Goal: Task Accomplishment & Management: Use online tool/utility

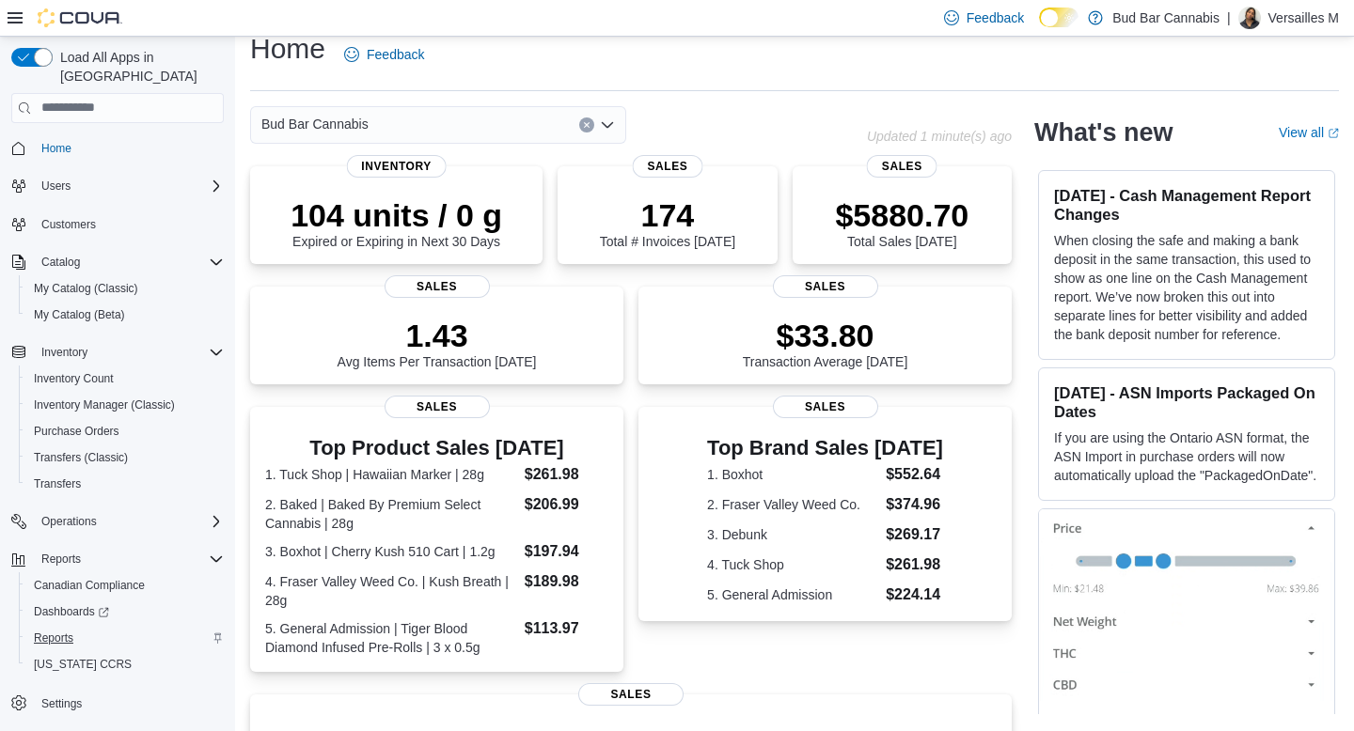
scroll to position [25, 0]
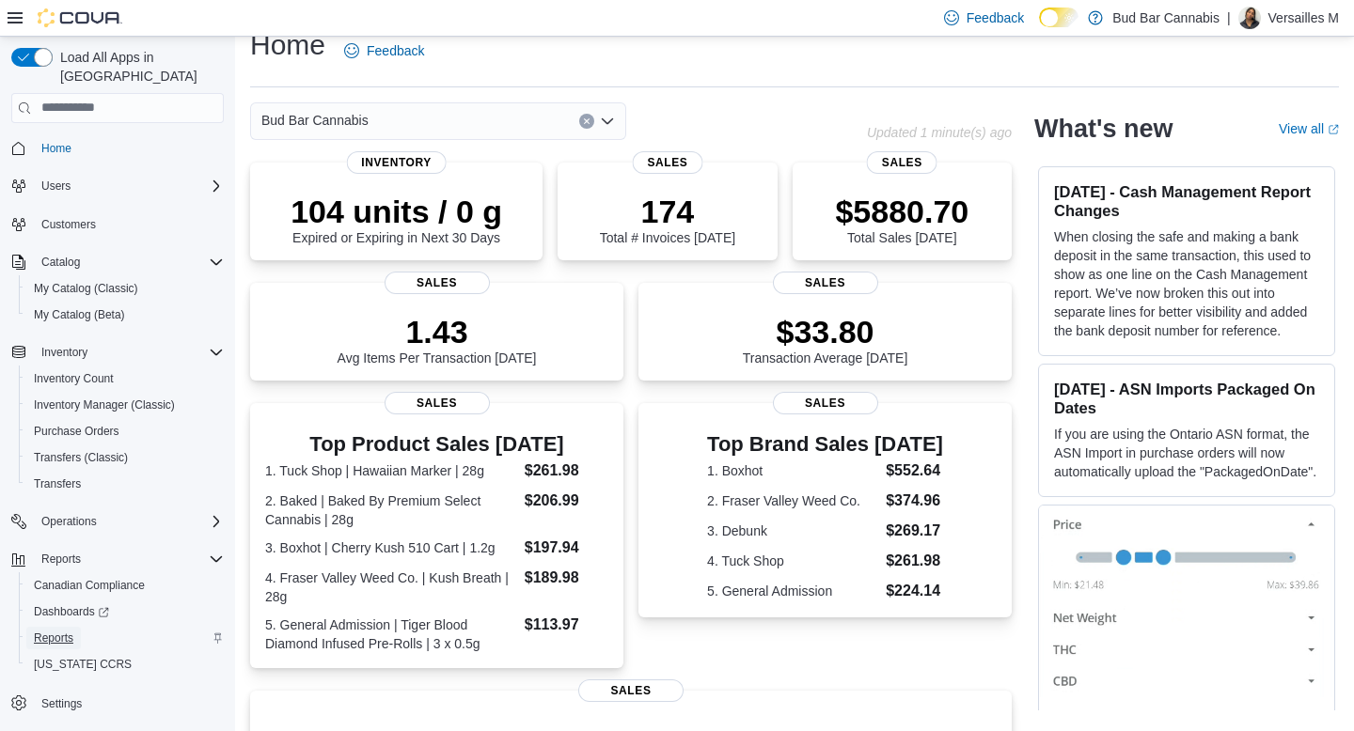
click at [56, 631] on span "Reports" at bounding box center [53, 638] width 39 height 15
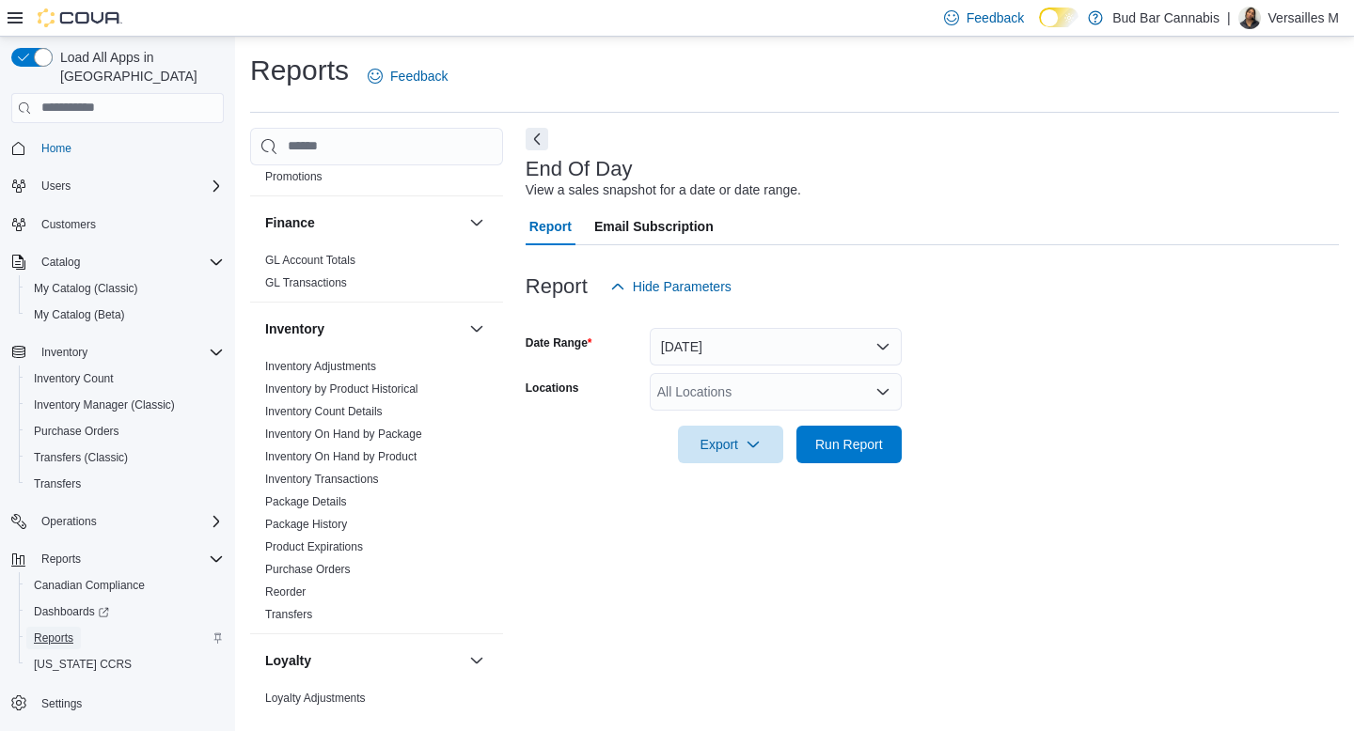
scroll to position [476, 0]
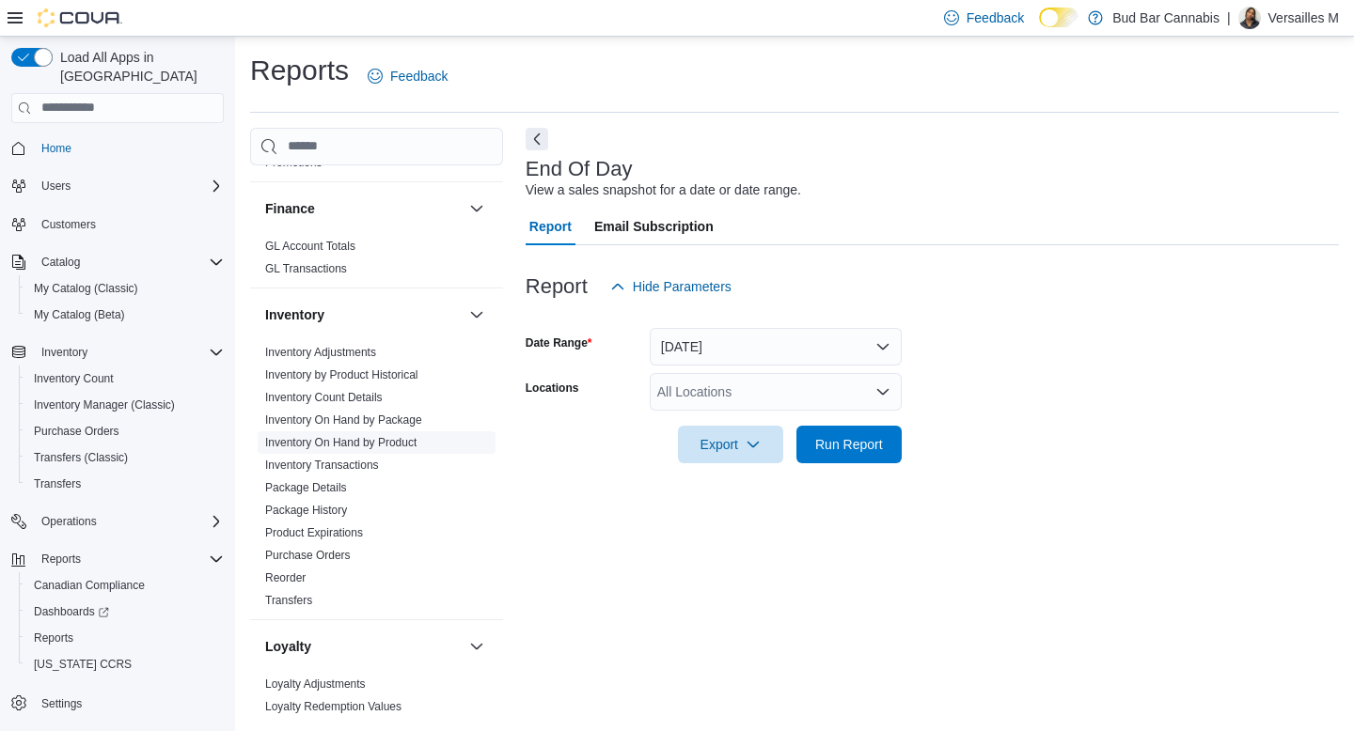
click at [400, 445] on link "Inventory On Hand by Product" at bounding box center [340, 442] width 151 height 13
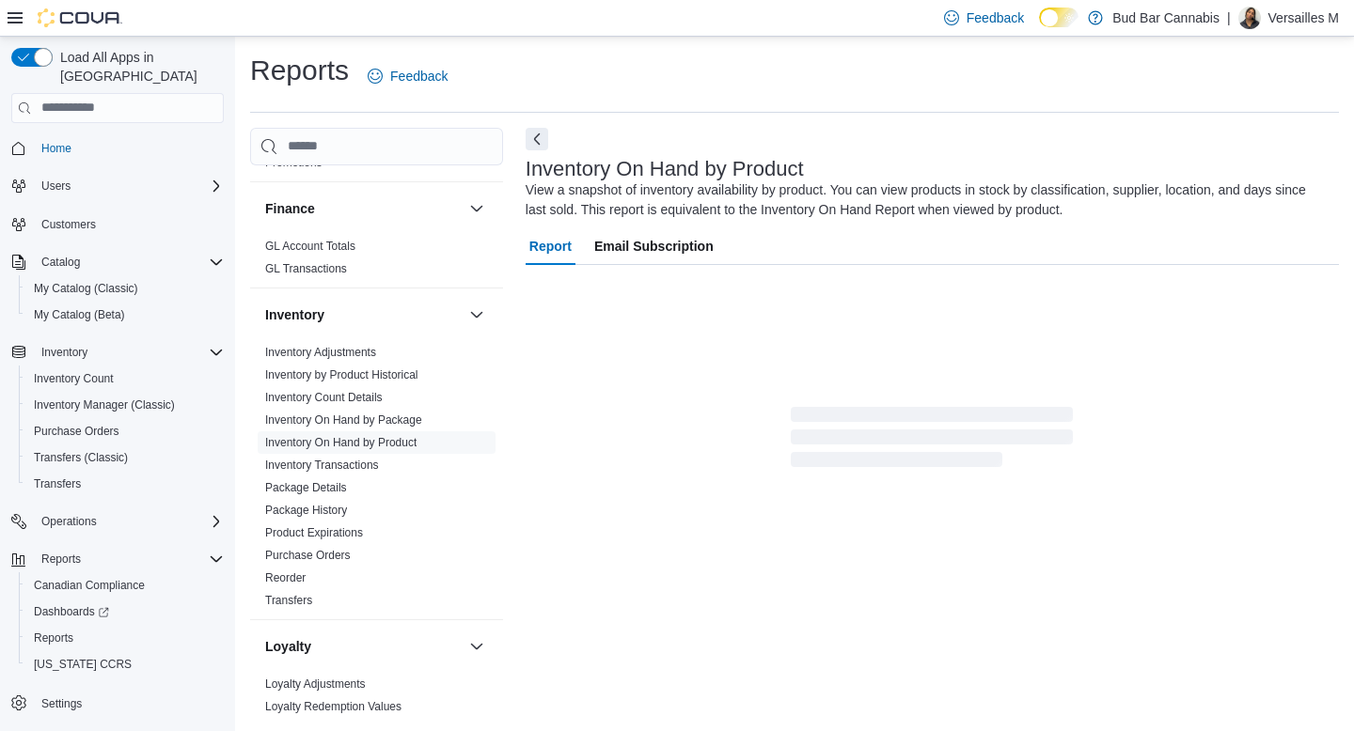
scroll to position [26, 0]
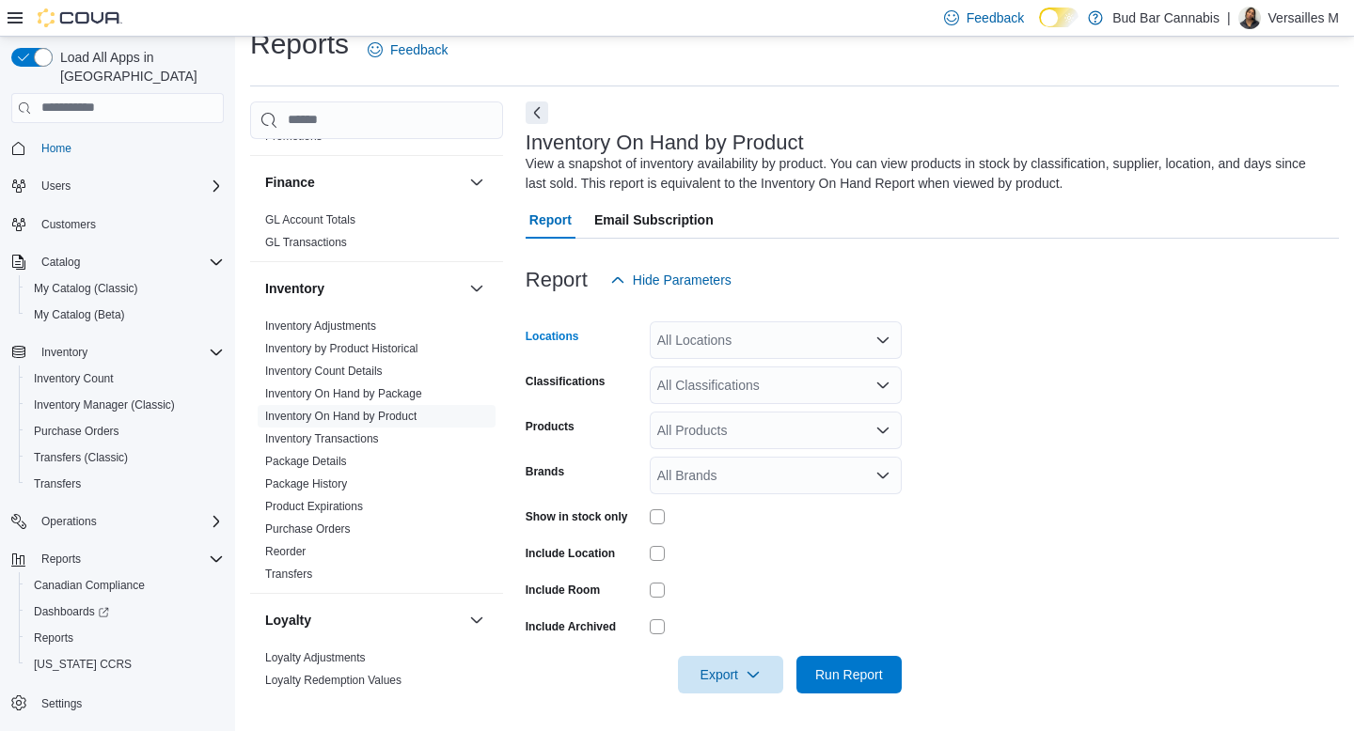
click at [705, 336] on div "All Locations" at bounding box center [776, 341] width 252 height 38
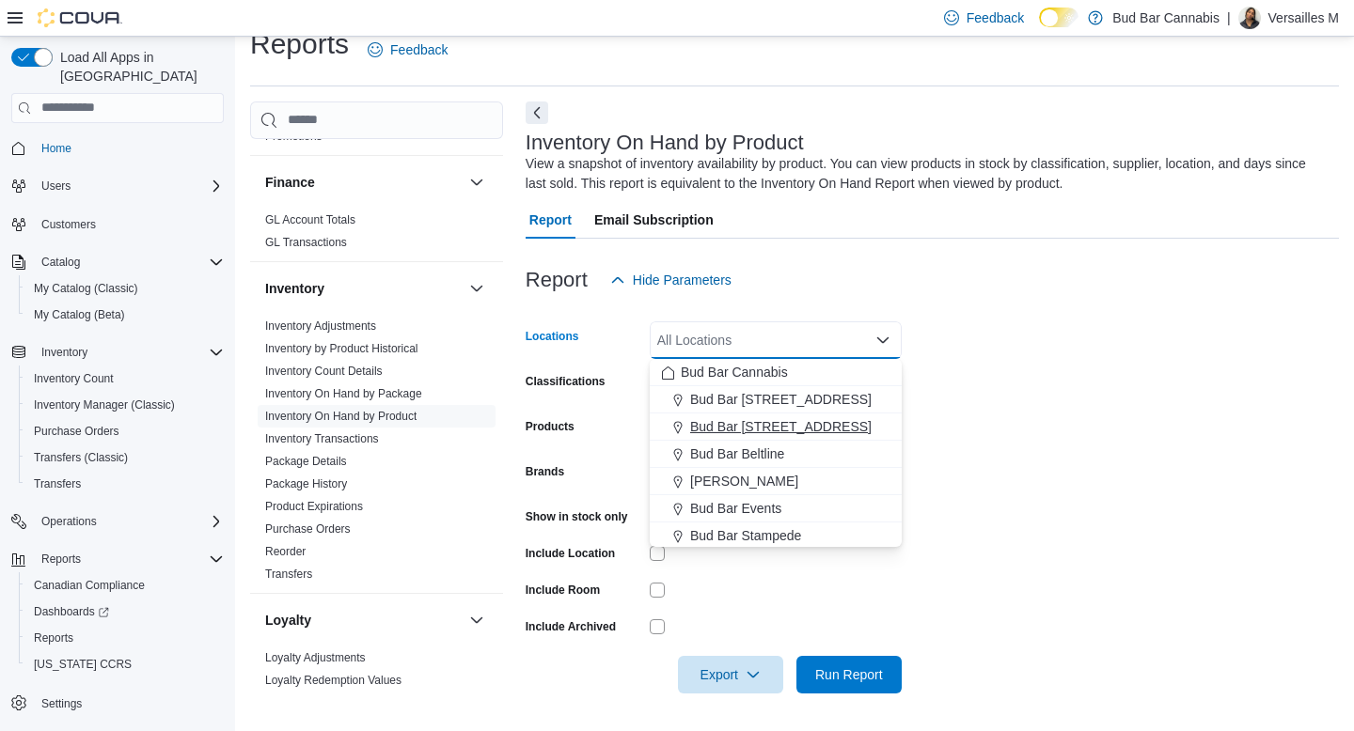
click at [730, 423] on span "Bud Bar [STREET_ADDRESS]" at bounding box center [780, 426] width 181 height 19
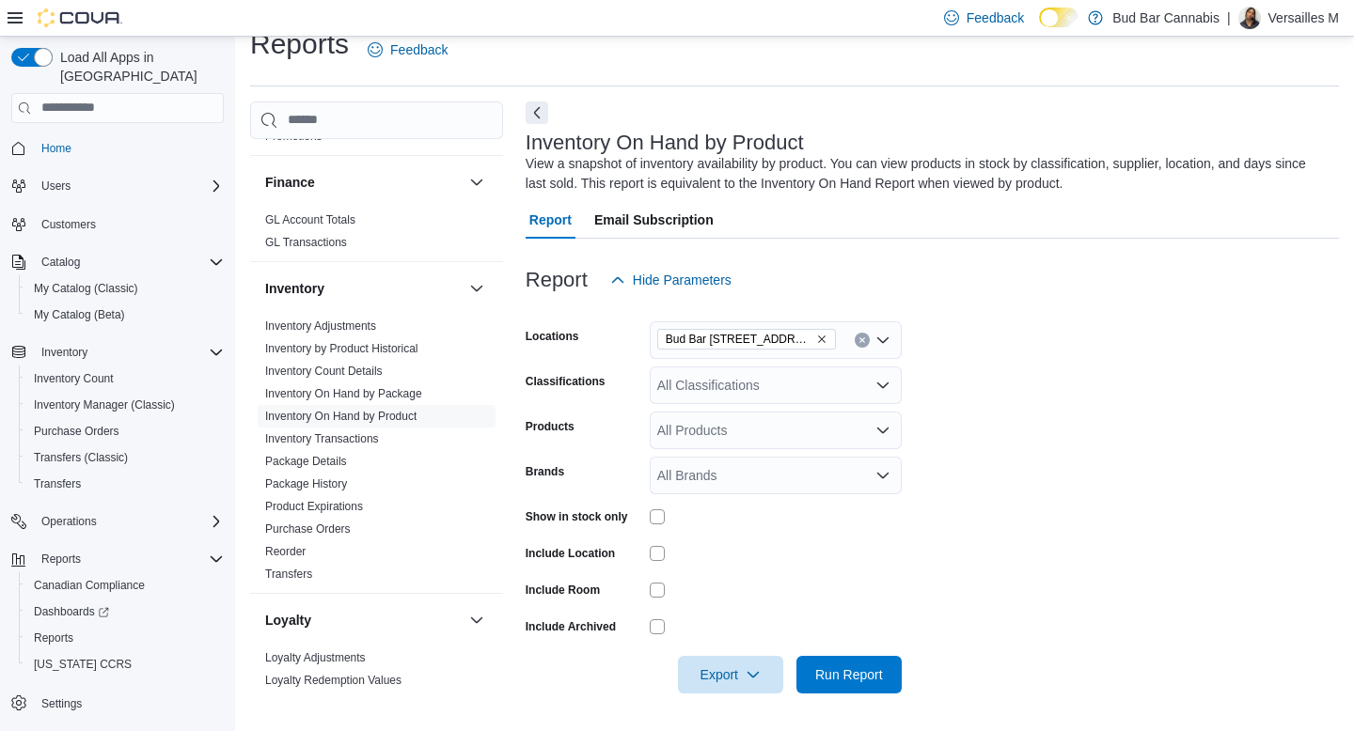
click at [1091, 425] on form "Locations Bud Bar 14 ST NW Classifications All Classifications Products All Pro…" at bounding box center [932, 496] width 813 height 395
click at [788, 382] on div "All Classifications" at bounding box center [776, 386] width 252 height 38
click at [1045, 444] on form "Locations Bud Bar 14 ST NW Classifications All Classifications Products All Pro…" at bounding box center [932, 496] width 813 height 395
click at [875, 434] on icon "Open list of options" at bounding box center [882, 430] width 15 height 15
click at [991, 435] on form "Locations Bud Bar 14 ST NW Classifications All Classifications Products All Pro…" at bounding box center [932, 496] width 813 height 395
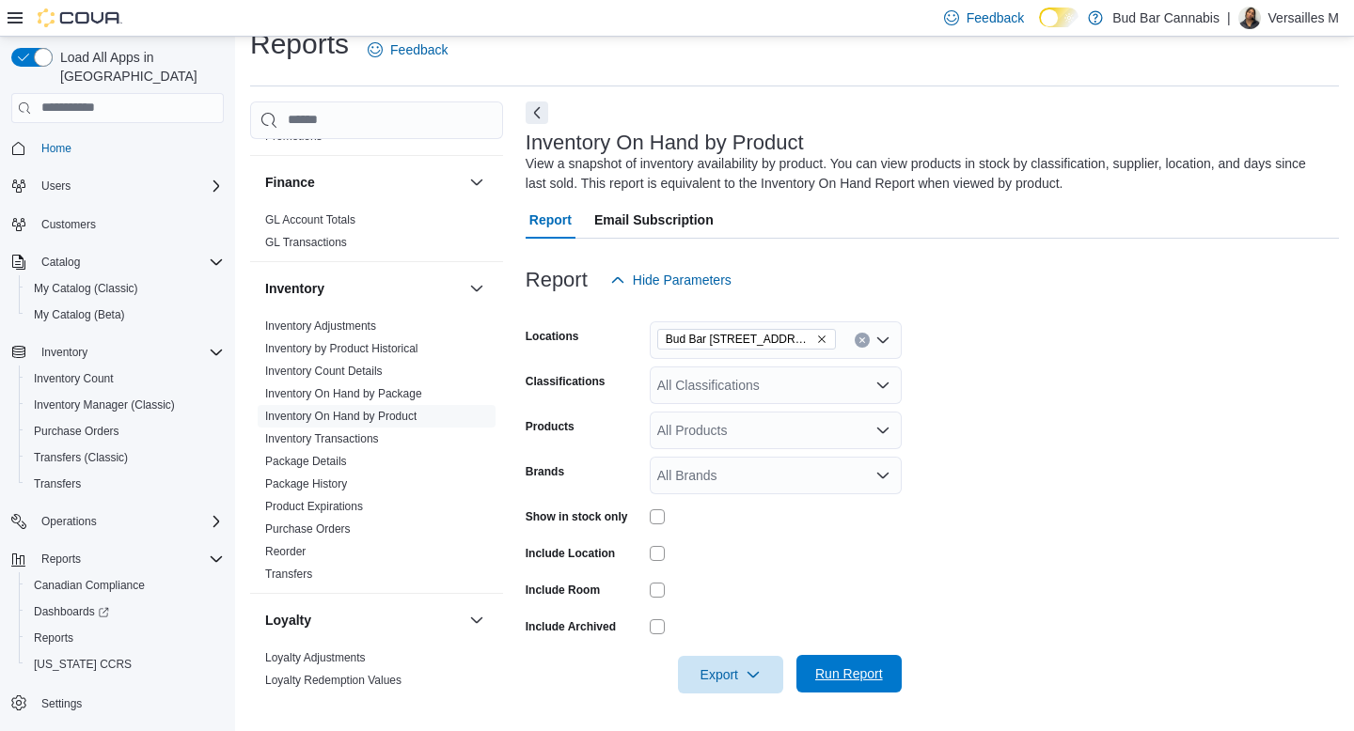
click at [841, 673] on span "Run Report" at bounding box center [849, 674] width 68 height 19
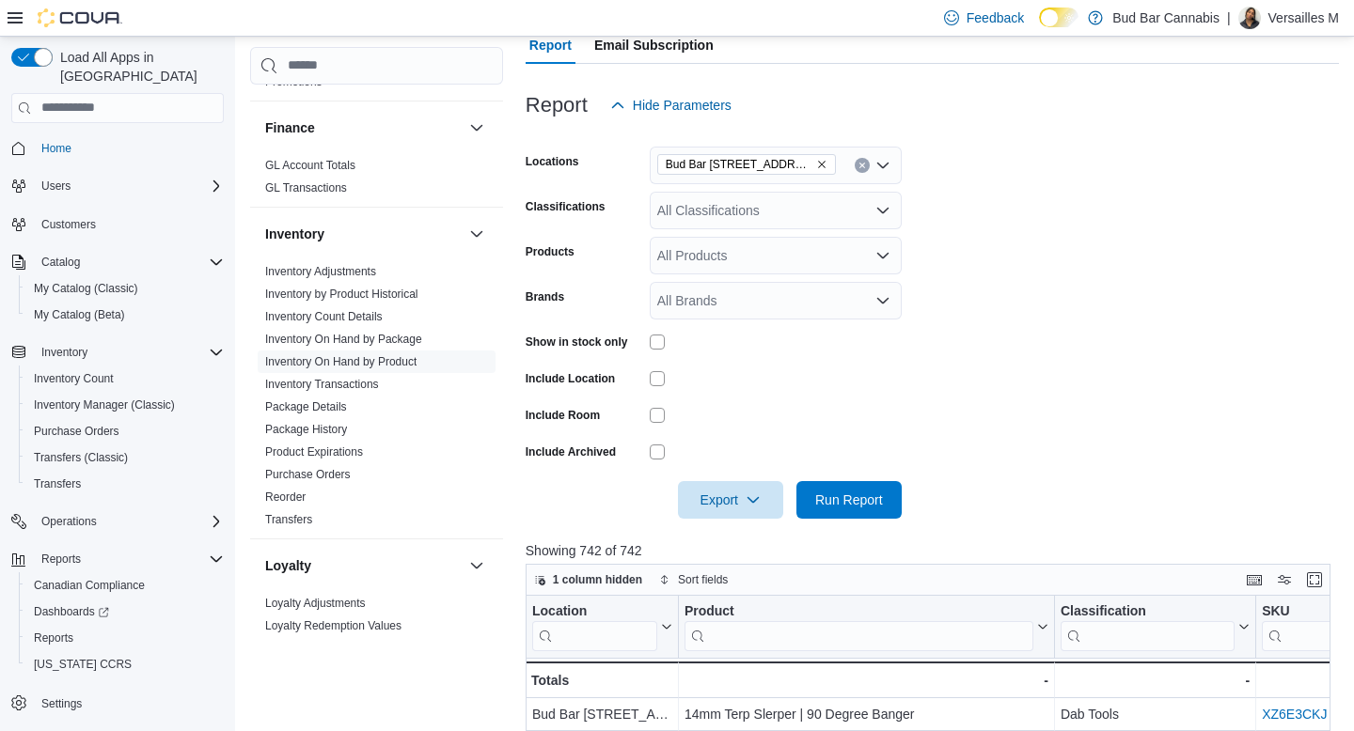
scroll to position [196, 0]
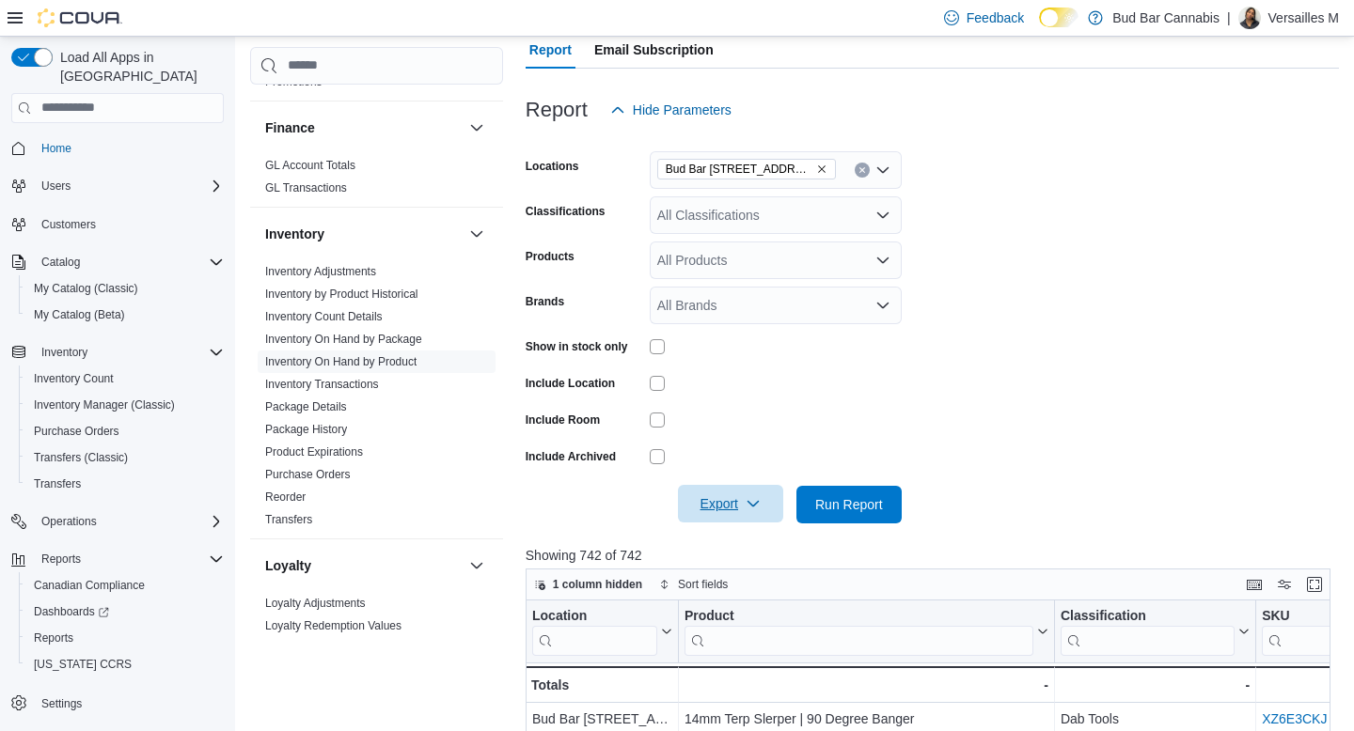
click at [753, 498] on icon "button" at bounding box center [753, 503] width 15 height 15
click at [728, 541] on span "Export to Excel" at bounding box center [731, 542] width 85 height 15
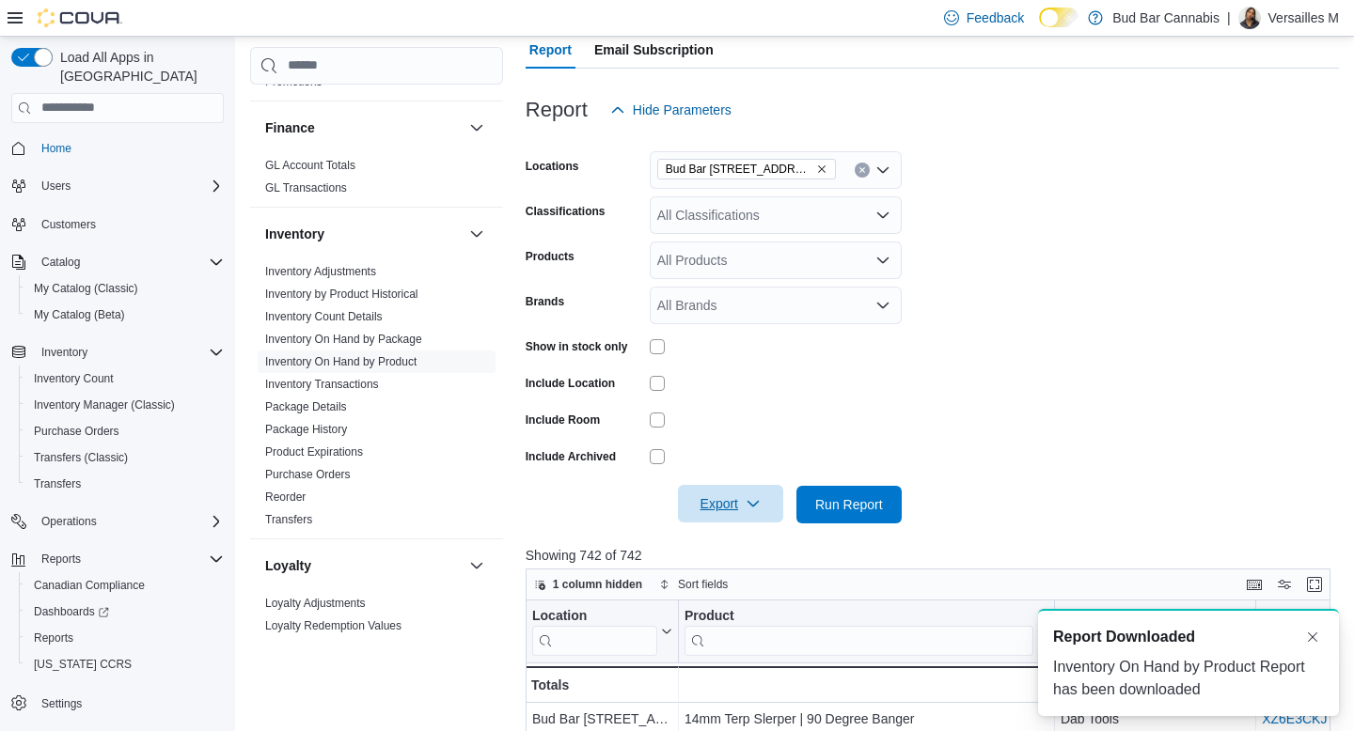
scroll to position [0, 0]
